Goal: Transaction & Acquisition: Purchase product/service

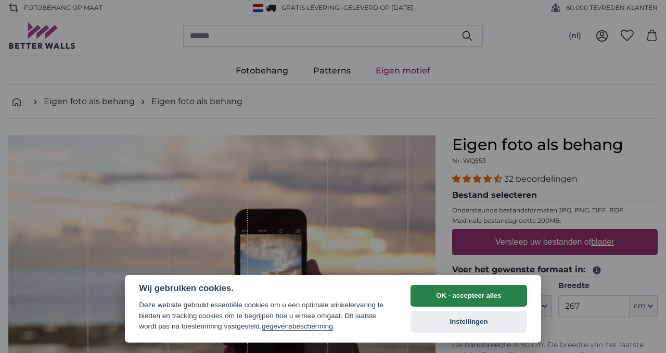
click at [473, 301] on button "OK - accepteer alles" at bounding box center [468, 295] width 116 height 22
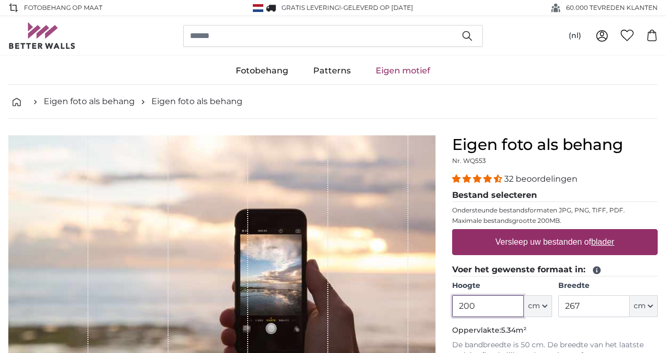
drag, startPoint x: 485, startPoint y: 308, endPoint x: 430, endPoint y: 307, distance: 55.6
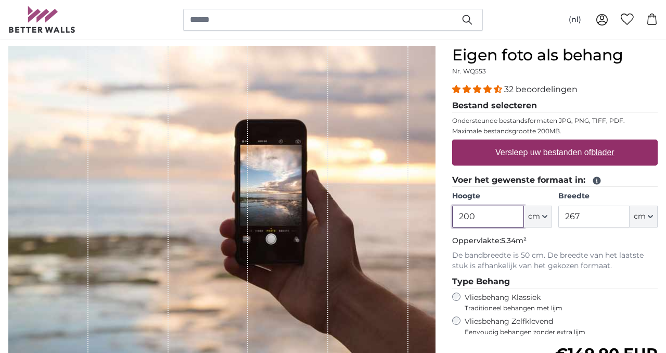
scroll to position [93, 0]
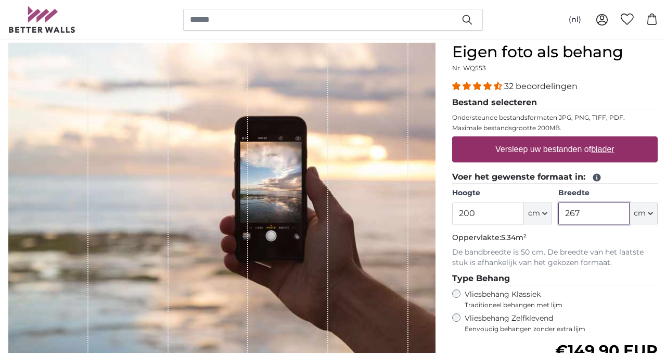
drag, startPoint x: 608, startPoint y: 214, endPoint x: 543, endPoint y: 211, distance: 64.6
click at [543, 211] on div "Hoogte 200 ft cm Centimeter (cm) Inches (inch) Feet (ft. in.) Breedte 267 ft cm…" at bounding box center [554, 206] width 205 height 36
type input "465"
click at [487, 209] on input "200" at bounding box center [487, 213] width 71 height 22
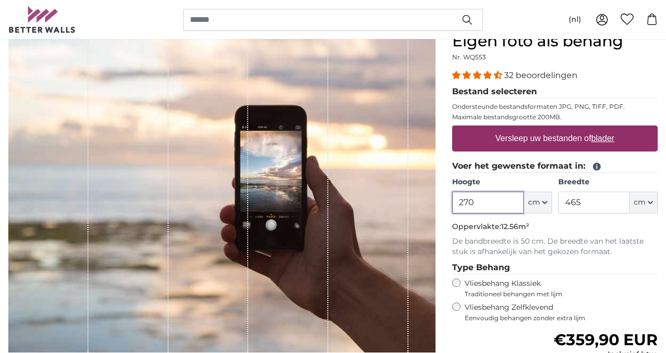
scroll to position [80, 0]
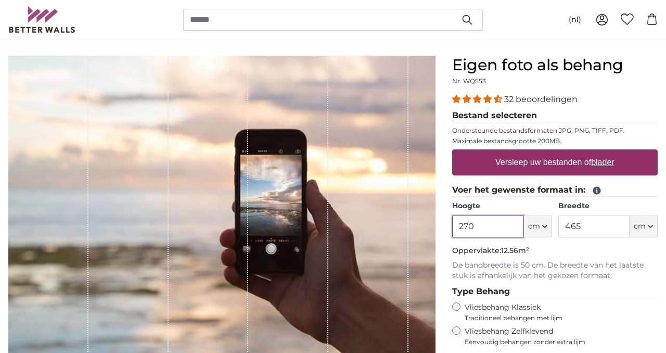
type input "270"
click at [547, 161] on label "Versleep uw bestanden of blader" at bounding box center [554, 162] width 127 height 21
click at [547, 152] on input "Versleep uw bestanden of blader" at bounding box center [554, 150] width 205 height 3
type input "**********"
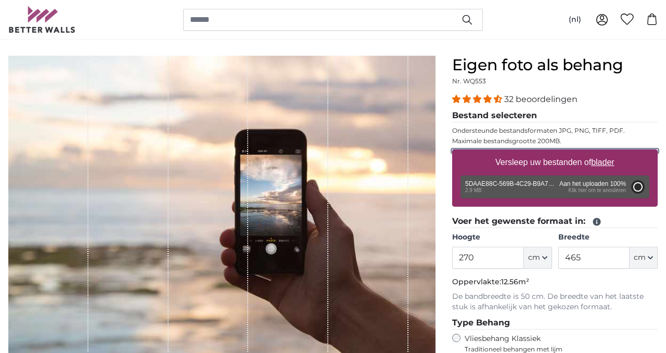
type input "200"
type input "266"
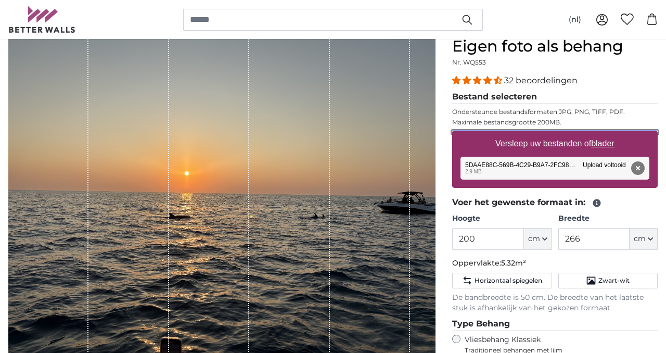
scroll to position [97, 0]
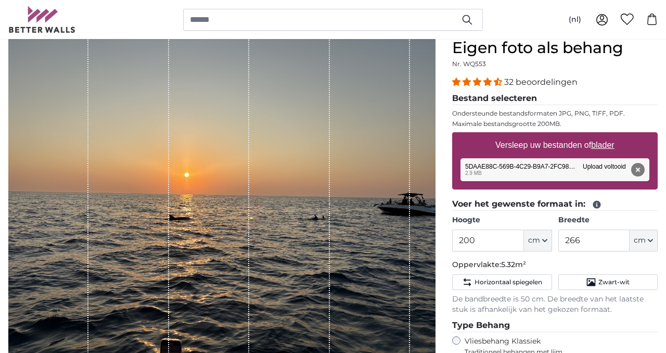
drag, startPoint x: 374, startPoint y: 261, endPoint x: 407, endPoint y: 255, distance: 33.4
click at [408, 255] on div "1 of 1" at bounding box center [370, 198] width 80 height 320
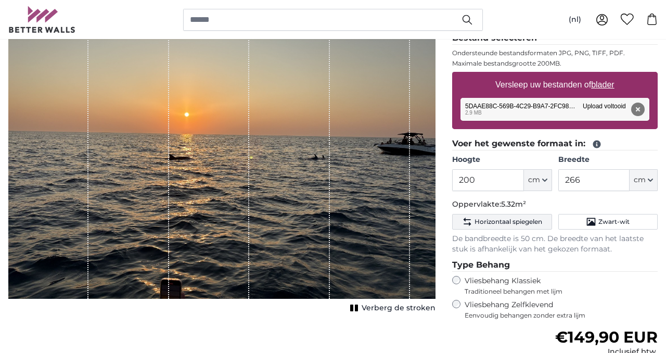
scroll to position [153, 0]
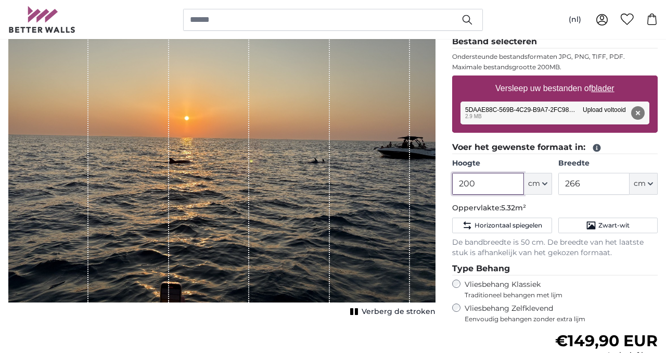
click at [494, 185] on input "200" at bounding box center [487, 184] width 71 height 22
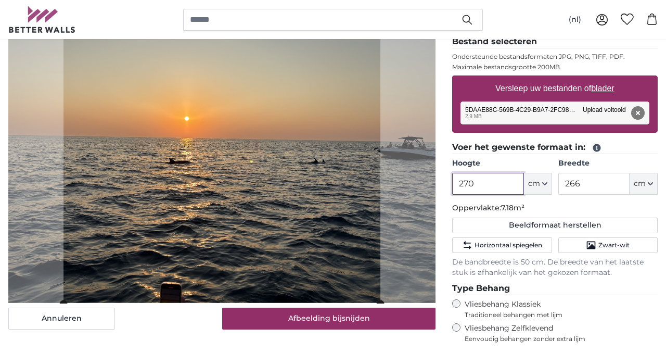
type input "270"
click at [591, 187] on input "266" at bounding box center [593, 184] width 71 height 22
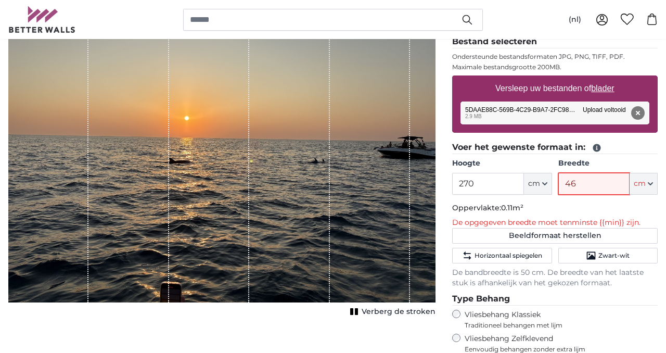
type input "465"
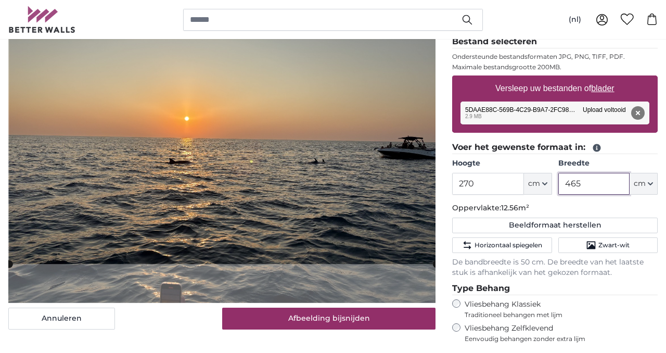
click at [395, 194] on cropper-handle at bounding box center [222, 140] width 427 height 248
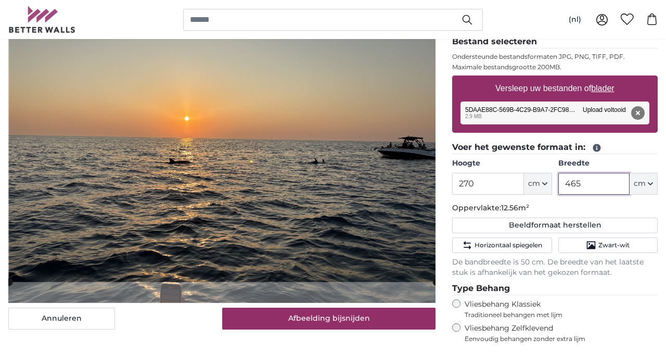
click at [373, 268] on cropper-handle at bounding box center [222, 158] width 427 height 248
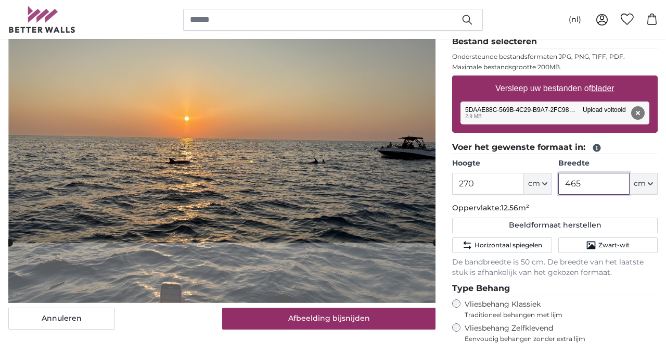
click at [378, 229] on cropper-handle at bounding box center [222, 118] width 427 height 248
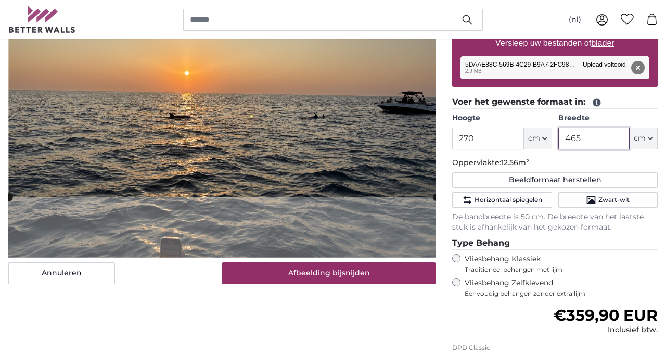
scroll to position [175, 0]
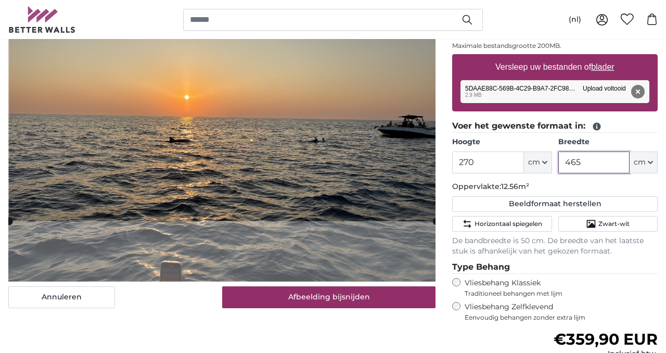
type input "465"
click at [369, 309] on div "Annuleren Afbeelding bijsnijden Verberg de stroken" at bounding box center [222, 229] width 444 height 539
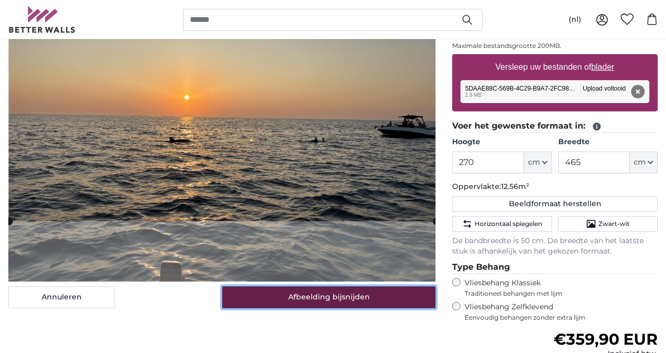
click at [372, 295] on button "Afbeelding bijsnijden" at bounding box center [329, 297] width 214 height 22
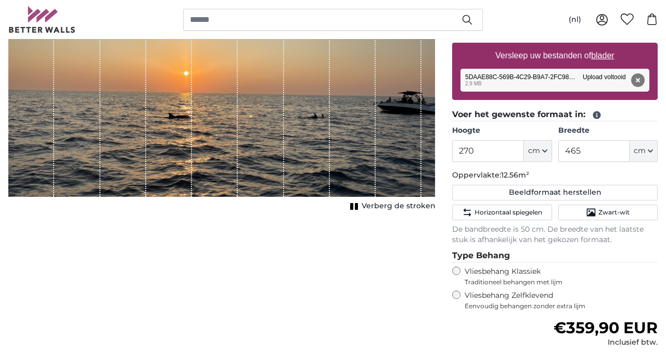
scroll to position [192, 0]
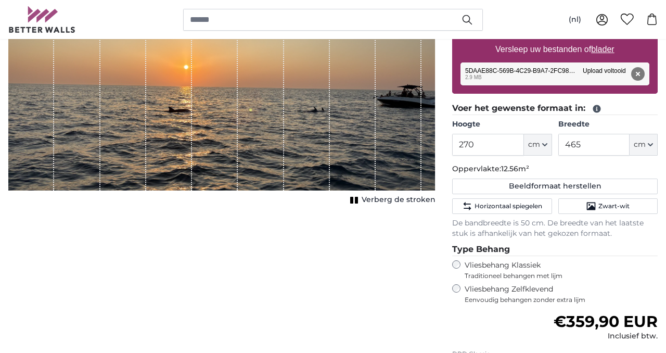
click at [252, 110] on div "1 of 1" at bounding box center [261, 67] width 46 height 248
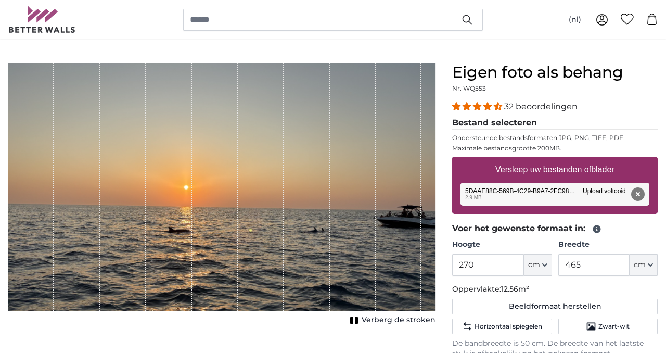
scroll to position [71, 0]
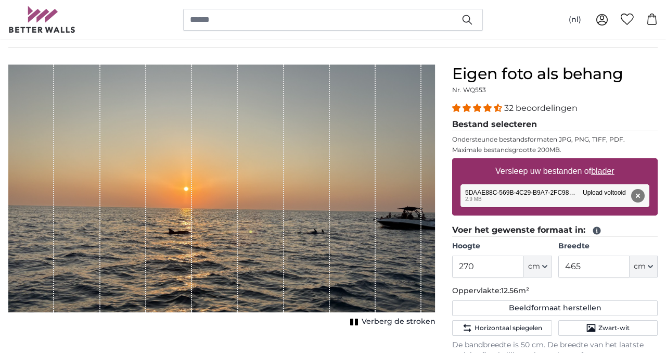
click at [516, 109] on span "32 beoordelingen" at bounding box center [540, 108] width 73 height 10
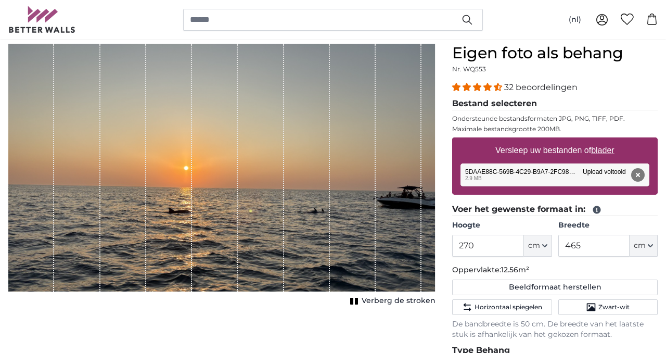
scroll to position [73, 0]
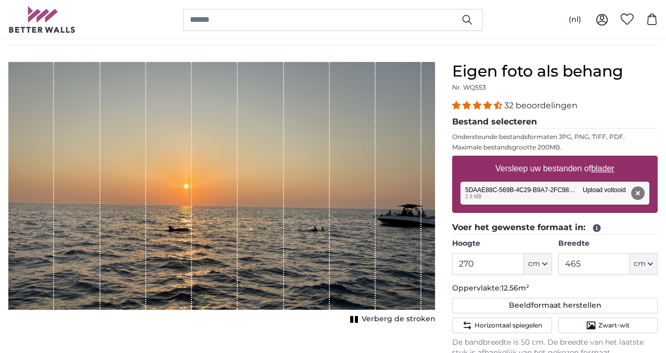
click at [603, 167] on u "blader" at bounding box center [602, 168] width 23 height 9
click at [603, 159] on input "Versleep uw bestanden of blader" at bounding box center [554, 156] width 205 height 3
click at [357, 323] on button "Verberg de stroken" at bounding box center [391, 319] width 88 height 15
click at [359, 319] on div "Toon de stroken" at bounding box center [221, 194] width 427 height 264
click at [638, 193] on button "Verwijderen" at bounding box center [638, 193] width 14 height 14
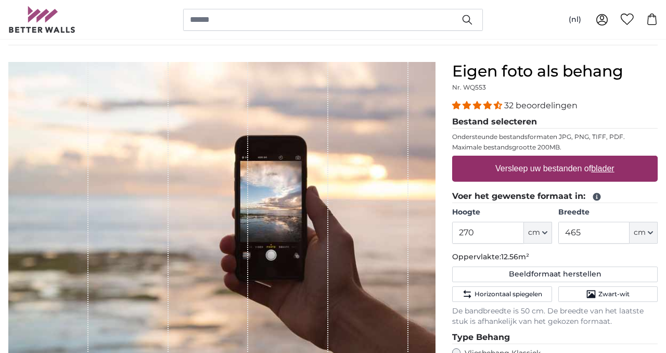
click at [605, 170] on u "blader" at bounding box center [602, 168] width 23 height 9
click at [605, 159] on input "Versleep uw bestanden of blader" at bounding box center [554, 156] width 205 height 3
type input "**********"
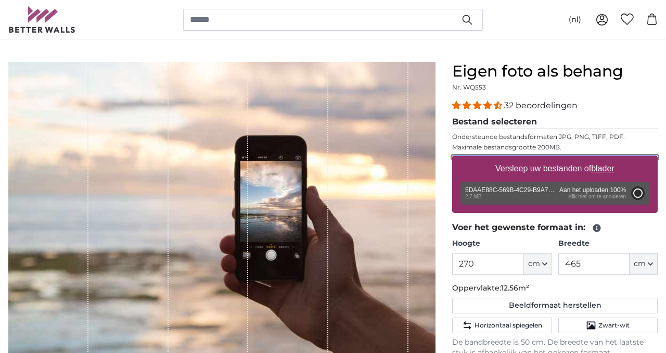
type input "200"
type input "266"
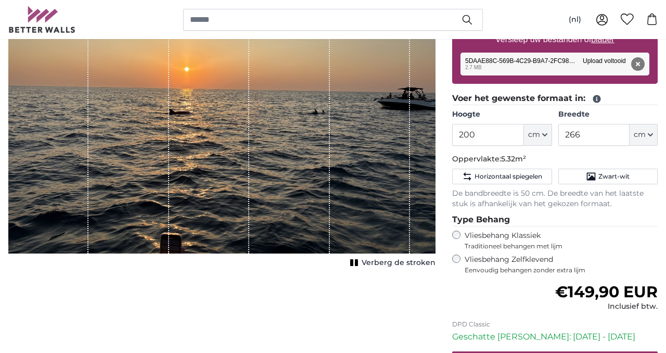
scroll to position [200, 0]
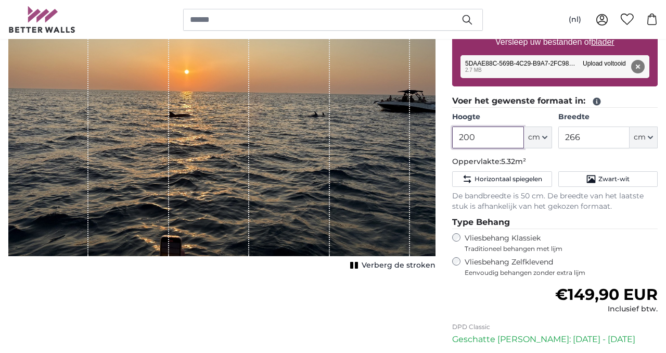
click at [486, 146] on input "200" at bounding box center [487, 137] width 71 height 22
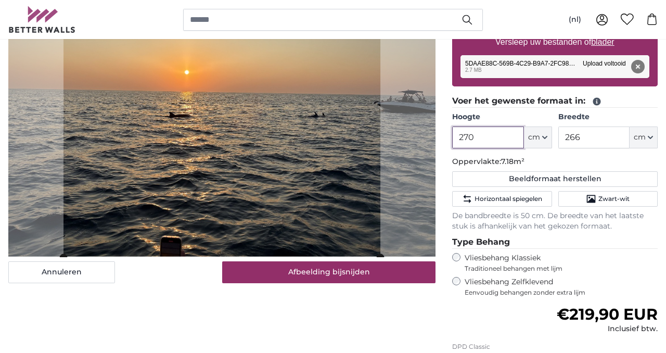
type input "270"
click at [576, 139] on input "266" at bounding box center [593, 137] width 71 height 22
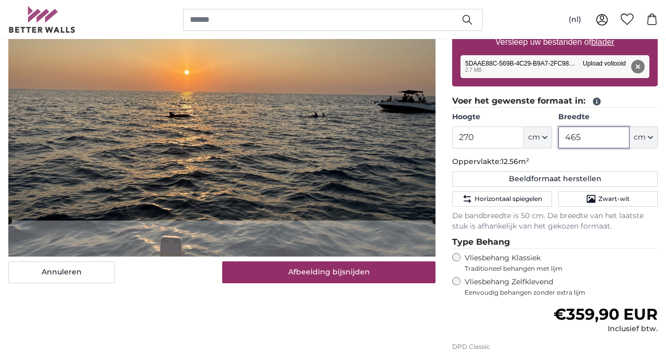
type input "465"
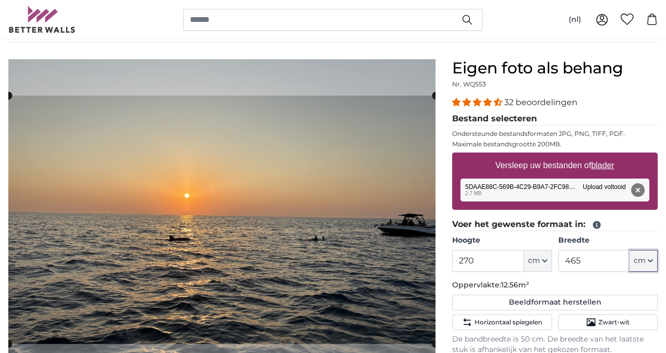
scroll to position [74, 0]
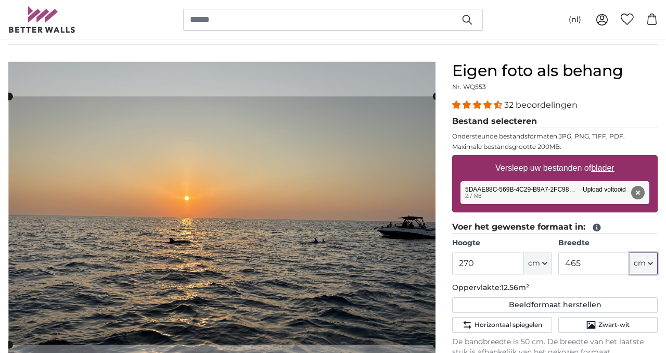
click at [336, 201] on cropper-handle at bounding box center [222, 220] width 427 height 248
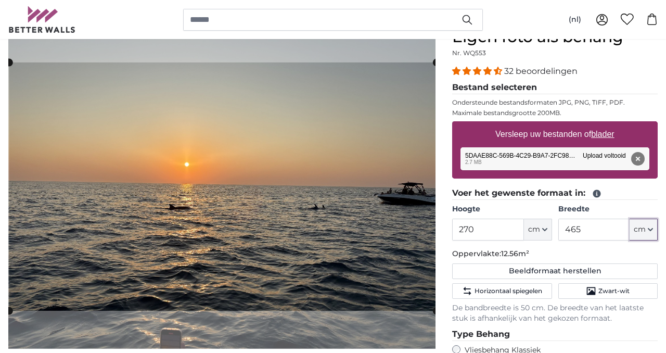
scroll to position [158, 0]
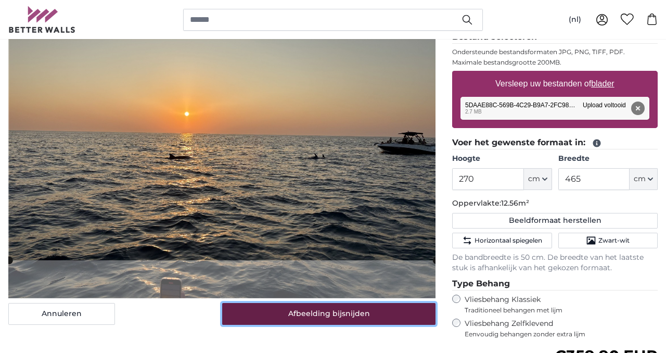
click at [344, 320] on button "Afbeelding bijsnijden" at bounding box center [329, 314] width 214 height 22
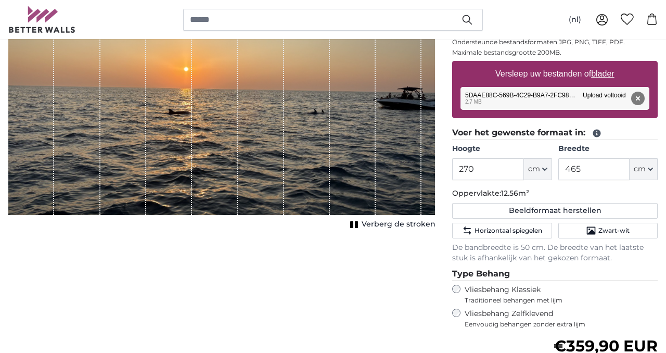
scroll to position [128, 0]
